Goal: Task Accomplishment & Management: Complete application form

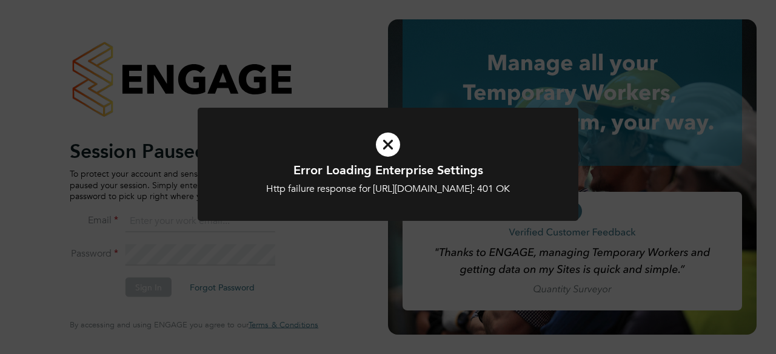
type input "hjones@skilledcareers.co.uk"
click at [360, 236] on div "Error Loading Enterprise Settings Http failure response for https://skilledcare…" at bounding box center [388, 172] width 381 height 128
click at [372, 176] on h1 "Error Loading Enterprise Settings" at bounding box center [387, 170] width 315 height 16
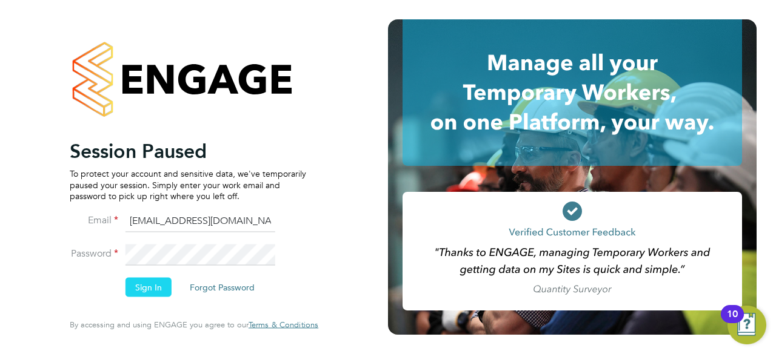
click at [150, 289] on button "Sign In" at bounding box center [148, 287] width 46 height 19
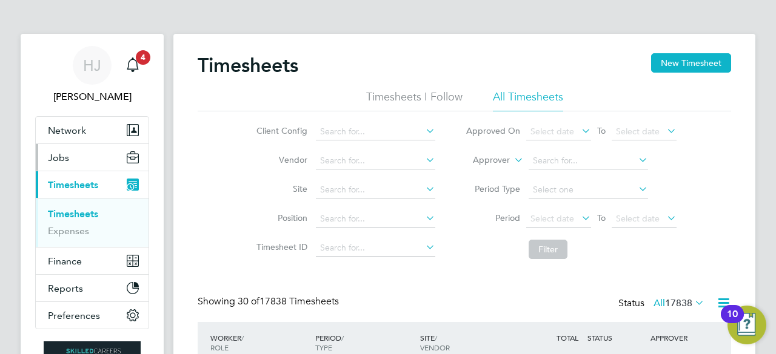
click at [67, 154] on span "Jobs" at bounding box center [58, 158] width 21 height 12
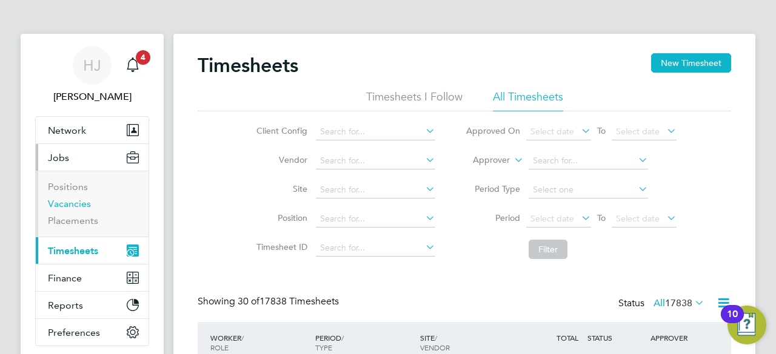
click at [86, 204] on link "Vacancies" at bounding box center [69, 204] width 43 height 12
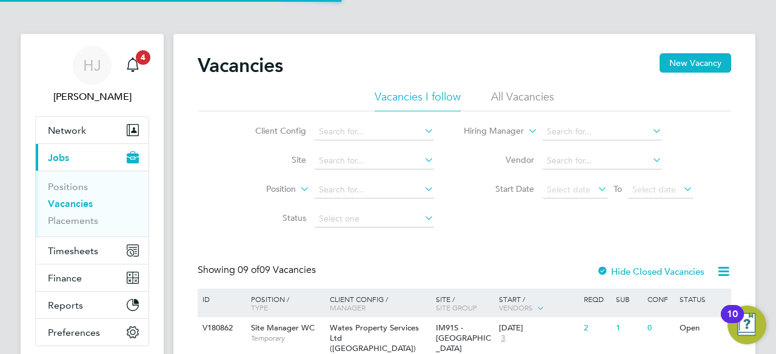
click at [216, 151] on div "Client Config Site Position Status Hiring Manager Vendor Start Date Select date…" at bounding box center [464, 172] width 533 height 122
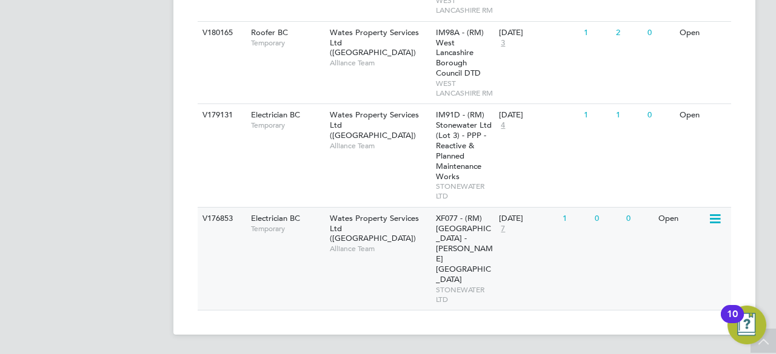
click at [348, 244] on span "Wates Property Services Ltd ([GEOGRAPHIC_DATA])" at bounding box center [374, 228] width 89 height 31
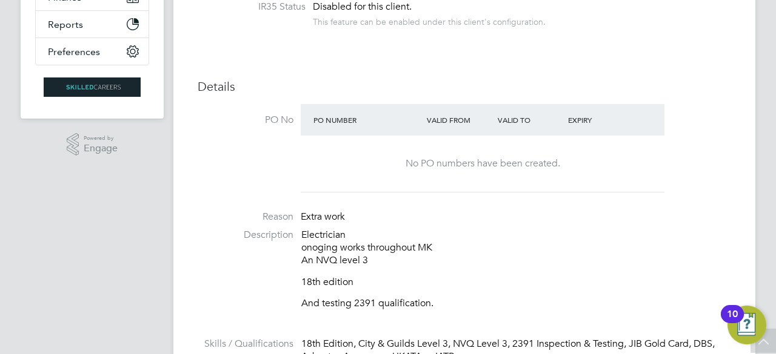
scroll to position [242, 0]
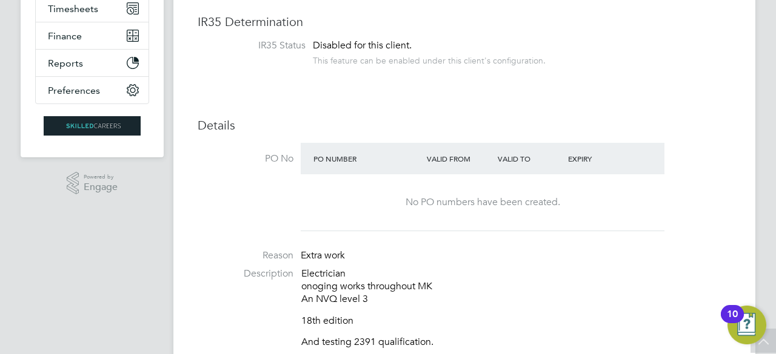
click at [256, 213] on li "PO No PO Number Valid From Valid To Expiry No PO numbers have been created." at bounding box center [464, 190] width 533 height 95
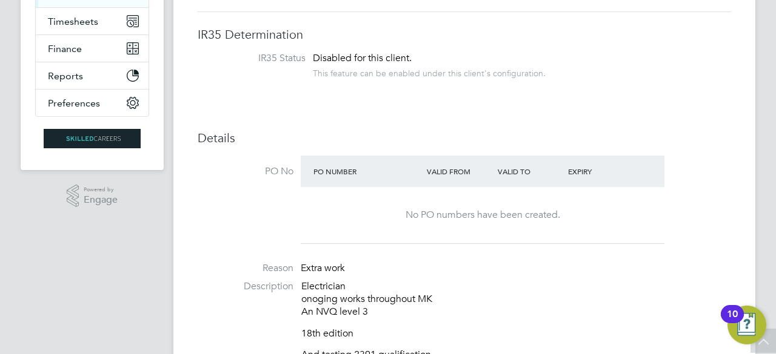
scroll to position [170, 0]
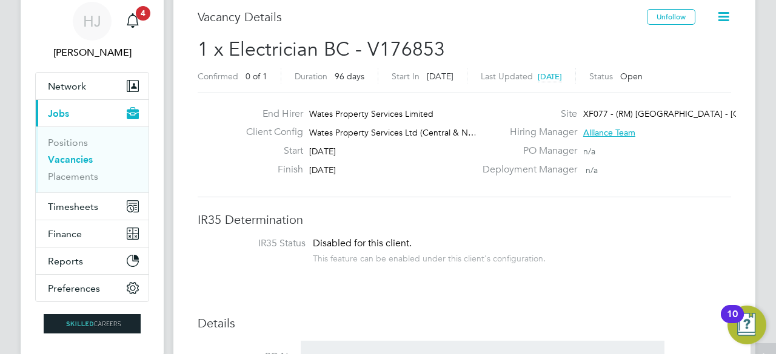
scroll to position [0, 0]
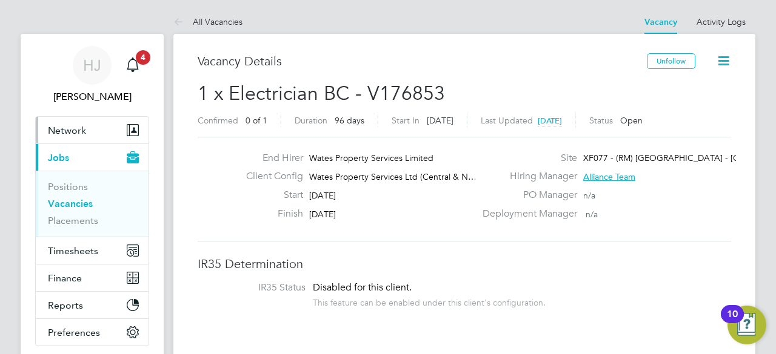
click at [65, 128] on span "Network" at bounding box center [67, 131] width 38 height 12
click at [76, 125] on span "Network" at bounding box center [67, 131] width 38 height 12
click at [75, 125] on span "Network" at bounding box center [67, 131] width 38 height 12
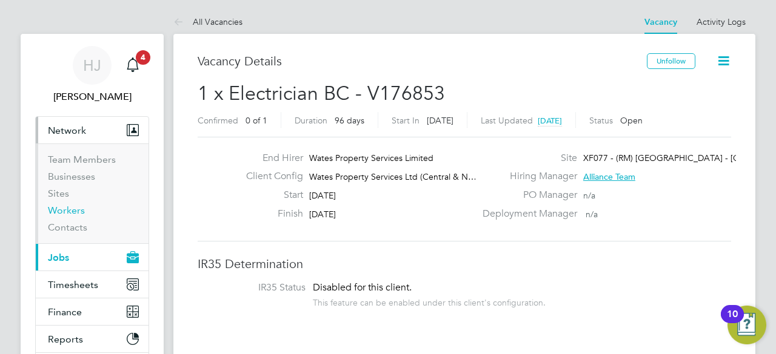
click at [62, 208] on link "Workers" at bounding box center [66, 211] width 37 height 12
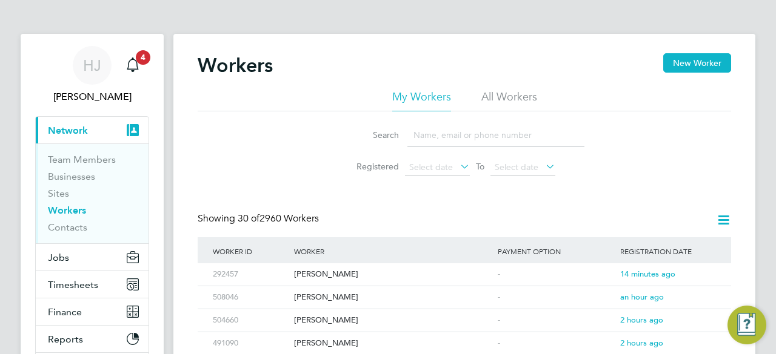
click at [454, 130] on input at bounding box center [495, 136] width 177 height 24
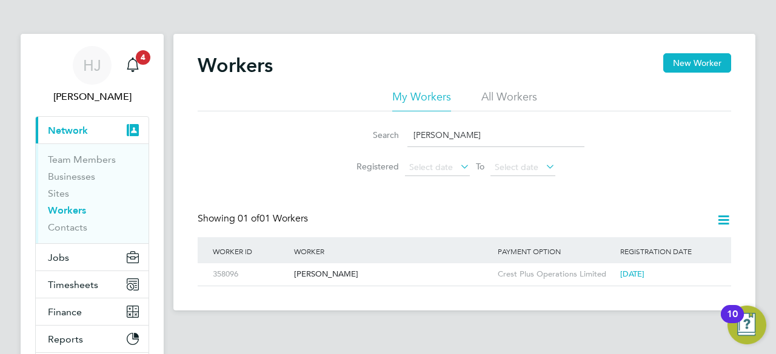
type input "david sinf"
click at [729, 221] on icon at bounding box center [723, 220] width 15 height 15
click at [686, 193] on div "Workers New Worker My Workers All Workers Search david sinf Registered Select d…" at bounding box center [464, 169] width 533 height 233
click at [644, 276] on span "8 months ago" at bounding box center [632, 274] width 24 height 10
click at [68, 260] on button "Jobs" at bounding box center [92, 257] width 113 height 27
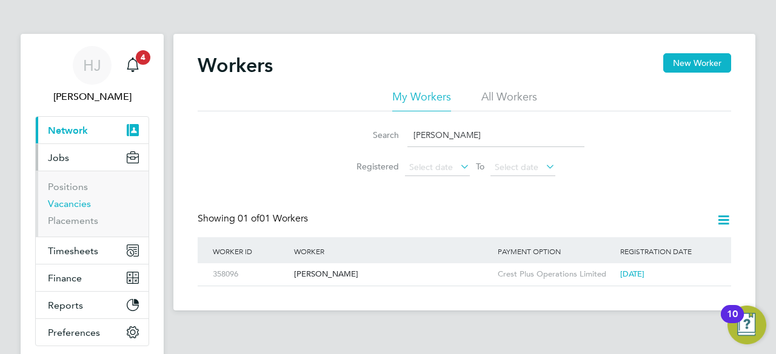
click at [64, 203] on link "Vacancies" at bounding box center [69, 204] width 43 height 12
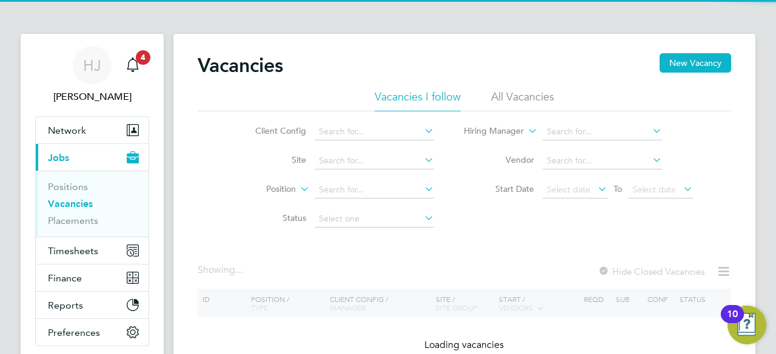
click at [216, 186] on div "Client Config Site Position Status Hiring Manager Vendor Start Date Select date…" at bounding box center [464, 172] width 533 height 122
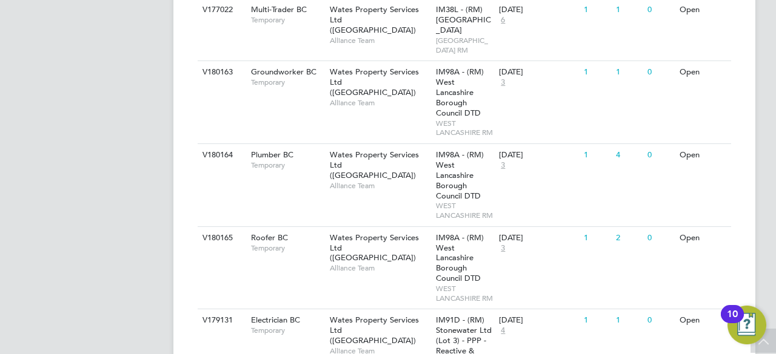
scroll to position [725, 0]
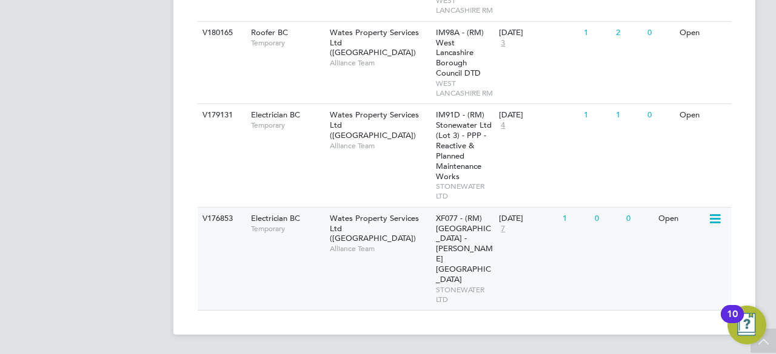
click at [367, 260] on div "Wates Property Services Ltd (Central & North) Alliance Team" at bounding box center [380, 234] width 106 height 52
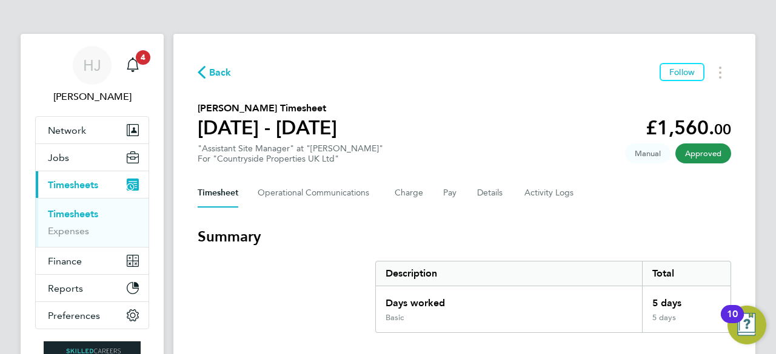
click at [215, 73] on span "Back" at bounding box center [220, 72] width 22 height 15
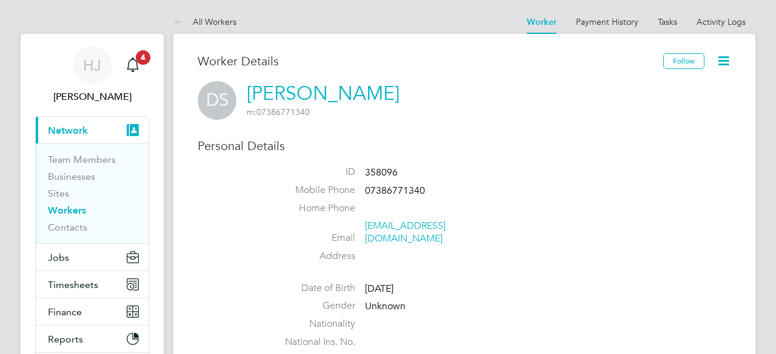
click at [452, 101] on div "DS [PERSON_NAME] m: 07386771340" at bounding box center [464, 100] width 533 height 39
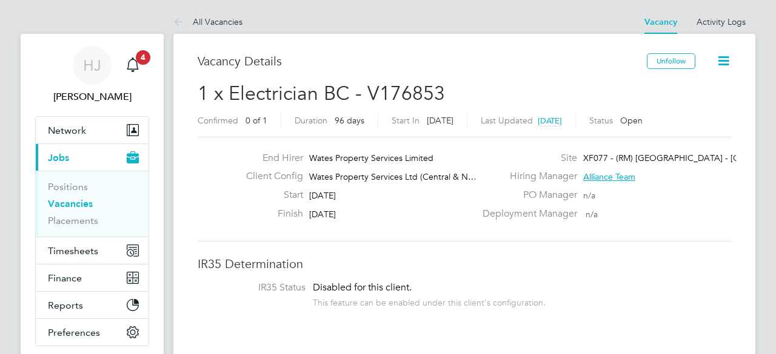
click at [465, 65] on h3 "Vacancy Details" at bounding box center [422, 61] width 449 height 16
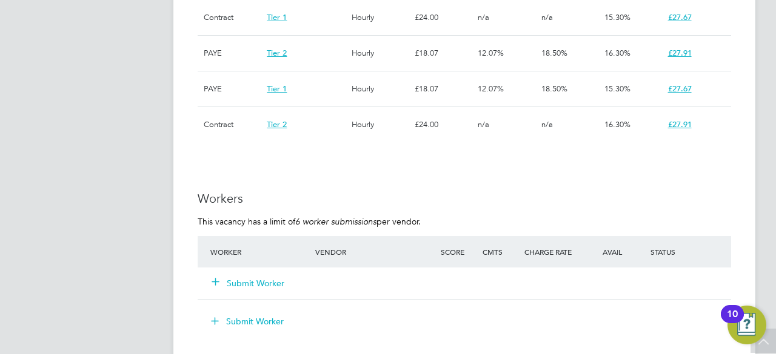
scroll to position [945, 0]
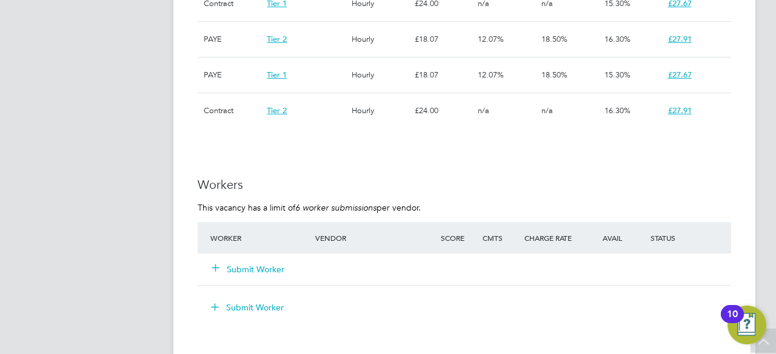
click at [261, 269] on button "Submit Worker" at bounding box center [248, 270] width 73 height 12
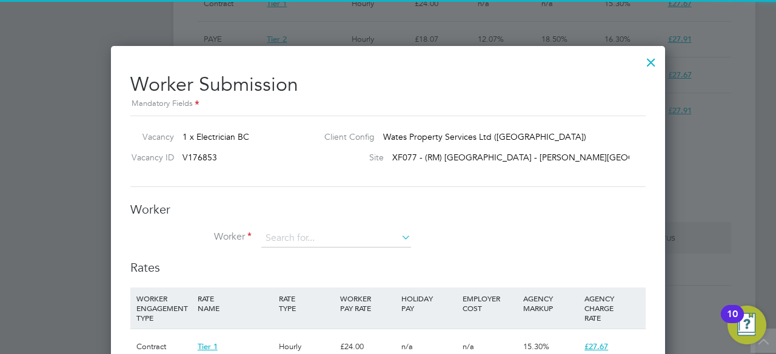
scroll to position [36, 82]
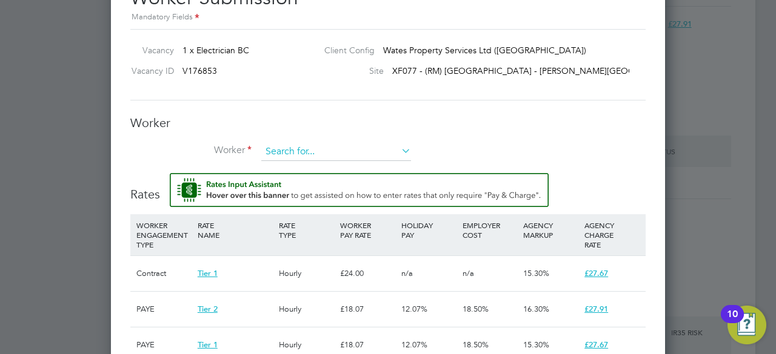
click at [301, 150] on input at bounding box center [336, 152] width 150 height 18
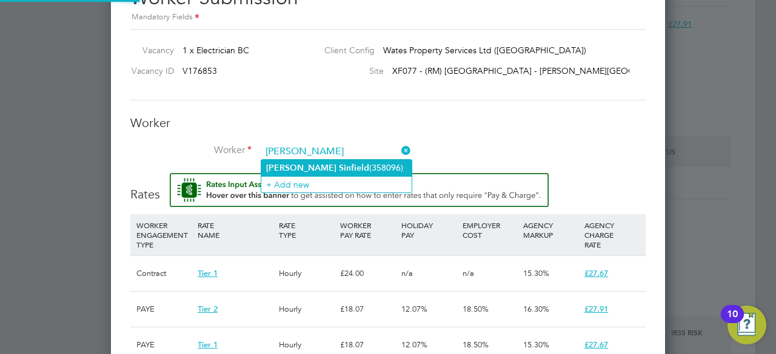
click at [339, 166] on b "Sinfield" at bounding box center [354, 168] width 30 height 10
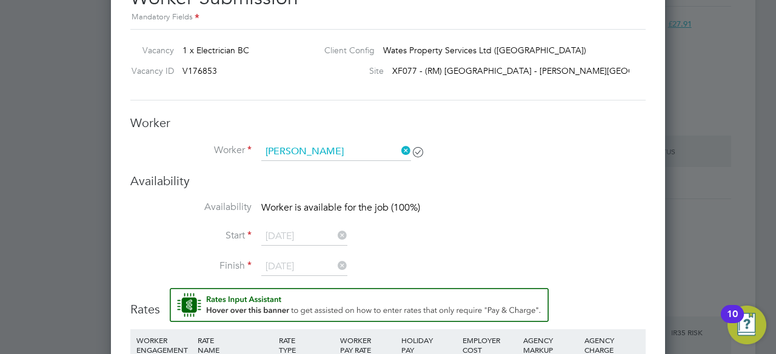
type input "[PERSON_NAME] (358096)"
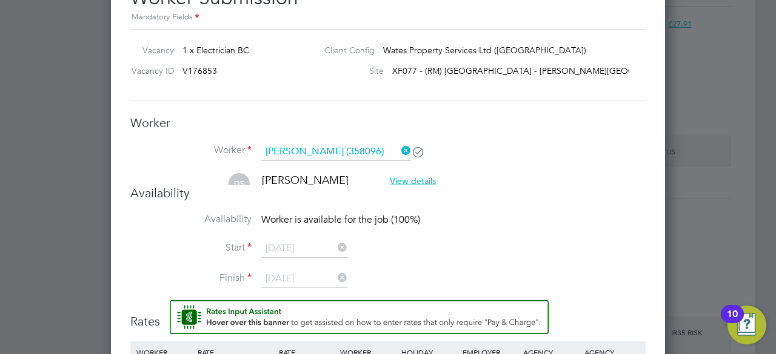
click at [511, 153] on li "Worker [PERSON_NAME] (358096)" at bounding box center [387, 158] width 515 height 30
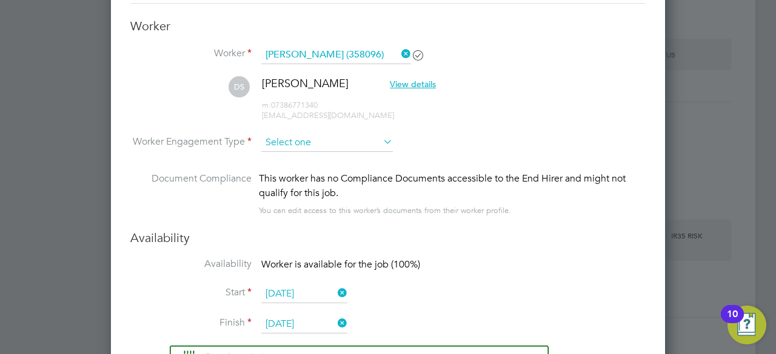
click at [281, 142] on input at bounding box center [326, 143] width 131 height 18
click at [520, 113] on li "DS [PERSON_NAME] View details m: 07386771340 [EMAIL_ADDRESS][DOMAIN_NAME]" at bounding box center [387, 105] width 515 height 58
click at [311, 140] on input at bounding box center [326, 143] width 131 height 18
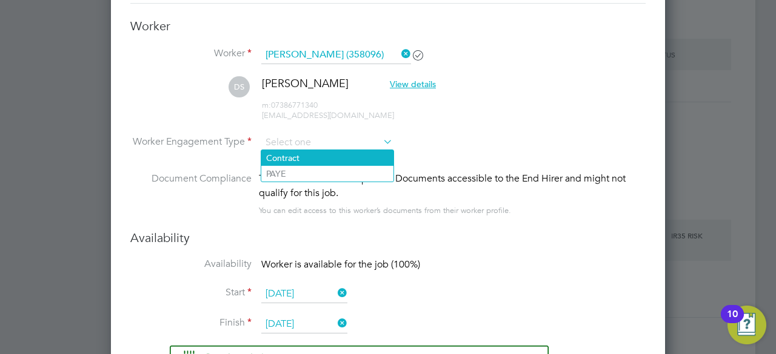
click at [311, 156] on li "Contract" at bounding box center [327, 158] width 132 height 16
type input "Contract"
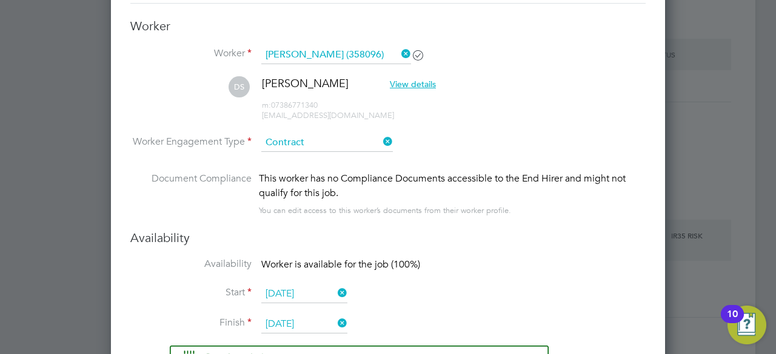
click at [473, 134] on li "Worker Engagement Type [DEMOGRAPHIC_DATA]" at bounding box center [387, 153] width 515 height 38
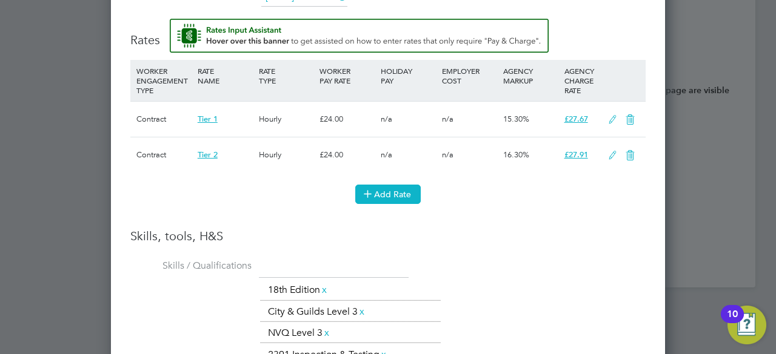
click at [382, 193] on button "Add Rate" at bounding box center [387, 194] width 65 height 19
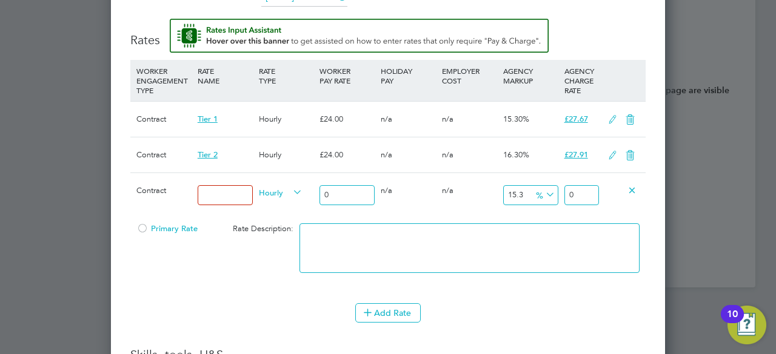
click at [212, 190] on input at bounding box center [225, 195] width 55 height 20
type input "Tier 1"
click at [349, 189] on input "0" at bounding box center [346, 195] width 55 height 20
type input "2"
type input "2.306"
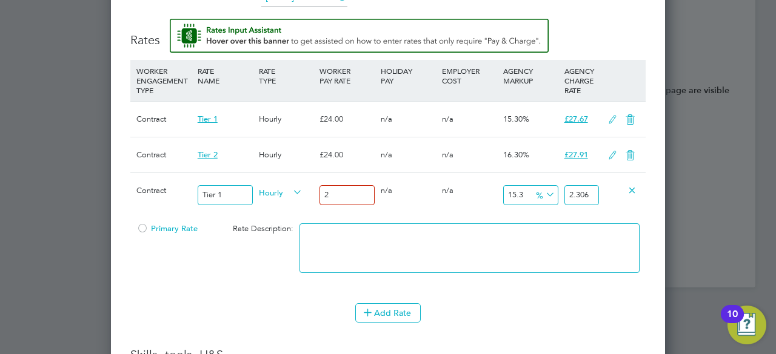
type input "28"
type input "32.284"
type input "28"
click at [146, 228] on div at bounding box center [142, 232] width 12 height 9
click at [205, 278] on div "Primary Rate Rate Description:" at bounding box center [387, 255] width 515 height 74
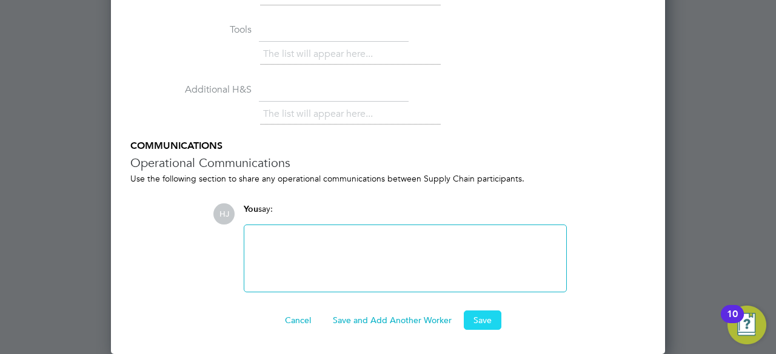
click at [483, 316] on button "Save" at bounding box center [483, 320] width 38 height 19
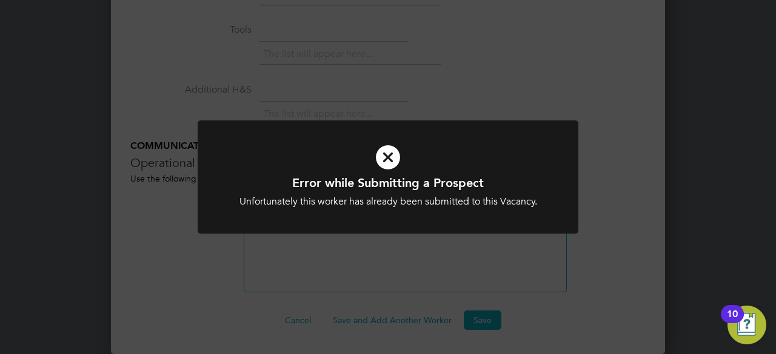
click at [403, 218] on div at bounding box center [388, 177] width 381 height 113
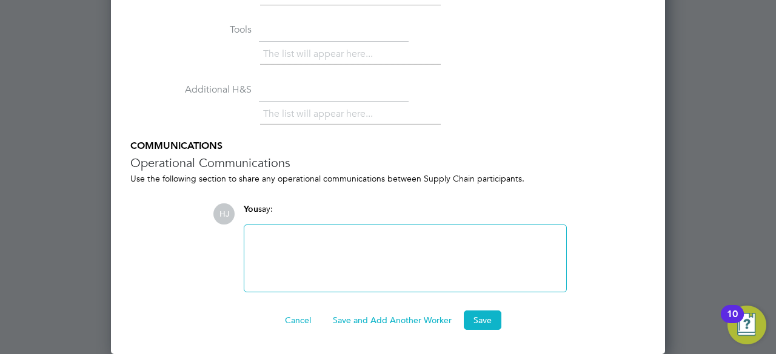
click at [297, 323] on button "Cancel" at bounding box center [297, 320] width 45 height 19
